Goal: Check status: Check status

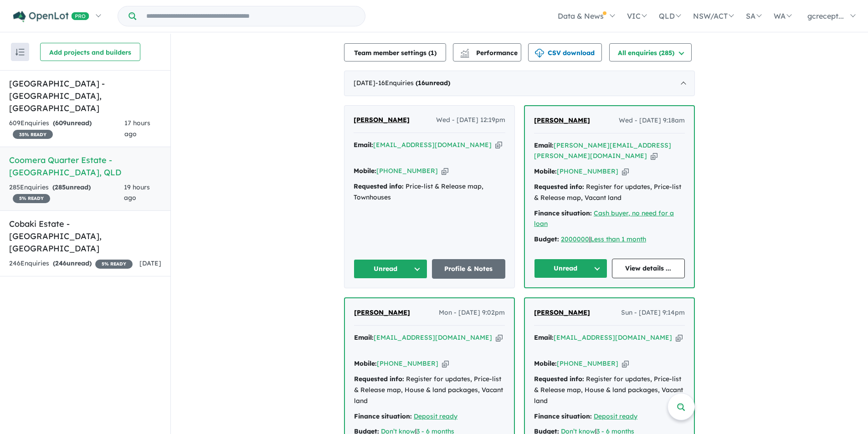
scroll to position [228, 0]
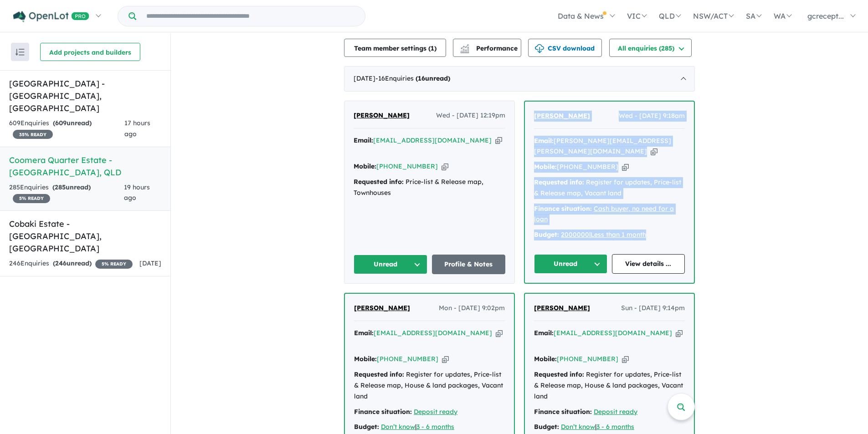
drag, startPoint x: 662, startPoint y: 236, endPoint x: 521, endPoint y: 89, distance: 203.9
copy div "ALEXANDER HUDSON Wed - 20/08/2025, 9:18am Email: alexander.hudson@hotmail.com C…"
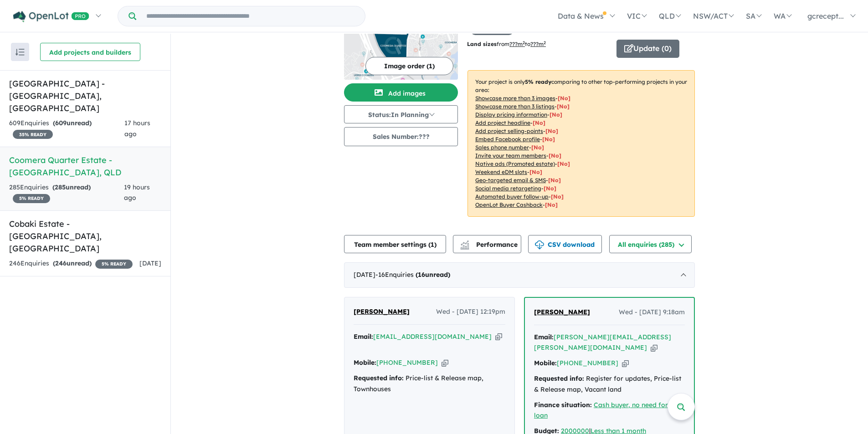
scroll to position [137, 0]
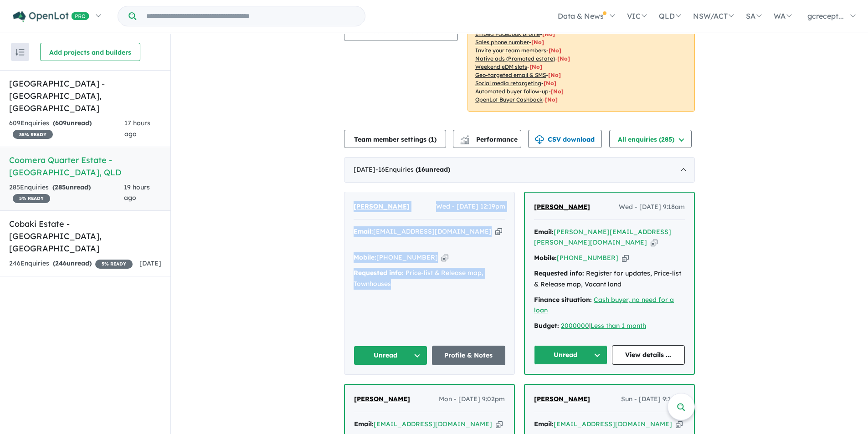
drag, startPoint x: 401, startPoint y: 273, endPoint x: 309, endPoint y: 178, distance: 132.1
copy div "Jane Jordan Wed - 20/08/2025, 12:19pm Email: tullyoj03@gmail.com Copied! Mobile…"
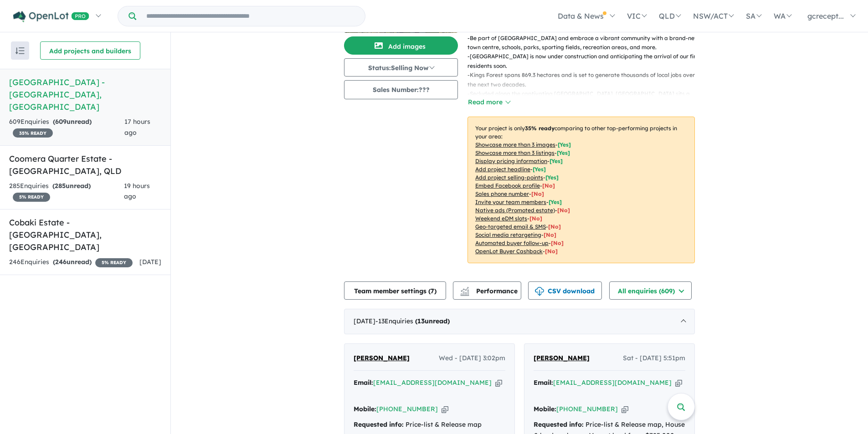
scroll to position [222, 0]
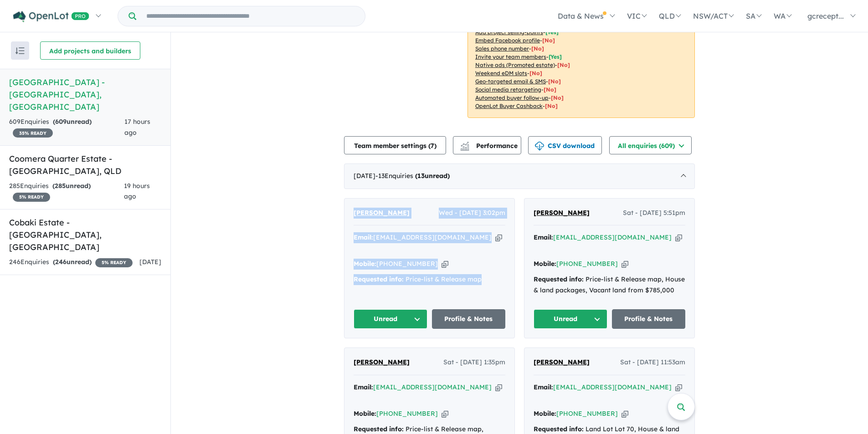
drag, startPoint x: 441, startPoint y: 255, endPoint x: 282, endPoint y: 168, distance: 181.8
copy div "[PERSON_NAME] Wed - [DATE] 3:02pm Email: [EMAIL_ADDRESS][DOMAIN_NAME] Copied! M…"
